Goal: Information Seeking & Learning: Find contact information

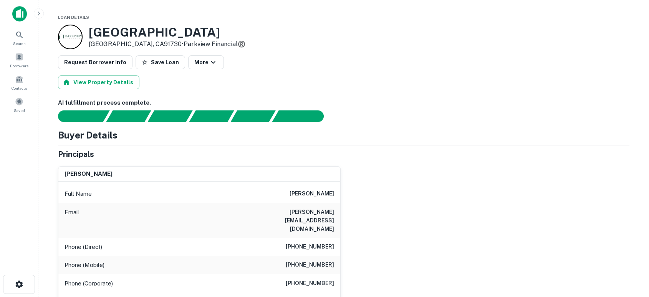
drag, startPoint x: 293, startPoint y: 193, endPoint x: 333, endPoint y: 192, distance: 40.0
click at [333, 192] on div "Full Name christopher hyun" at bounding box center [199, 193] width 282 height 18
copy h6 "christopher hyun"
click at [464, 263] on div "christopher hyun Full Name christopher hyun Email chris.hyun@aecom.com Phone (D…" at bounding box center [341, 247] width 578 height 174
drag, startPoint x: 234, startPoint y: 213, endPoint x: 354, endPoint y: 213, distance: 119.1
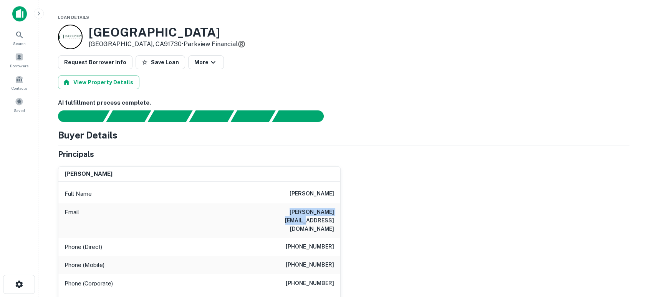
click at [354, 213] on div "christopher hyun Full Name christopher hyun Email chris.hyun@aecom.com Phone (D…" at bounding box center [341, 247] width 578 height 174
copy h6 "chris.hyun@aecom.com"
drag, startPoint x: 283, startPoint y: 242, endPoint x: 337, endPoint y: 249, distance: 54.2
click at [337, 256] on div "Phone (Mobile) (562) 237-1156" at bounding box center [199, 265] width 282 height 18
copy h6 "(562) 237-1156"
